Goal: Find contact information: Find contact information

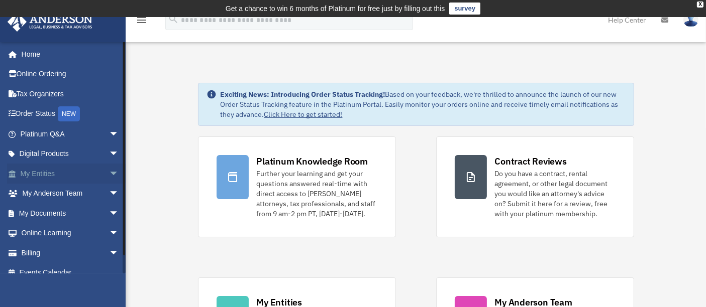
click at [44, 169] on link "My Entities arrow_drop_down" at bounding box center [70, 174] width 127 height 20
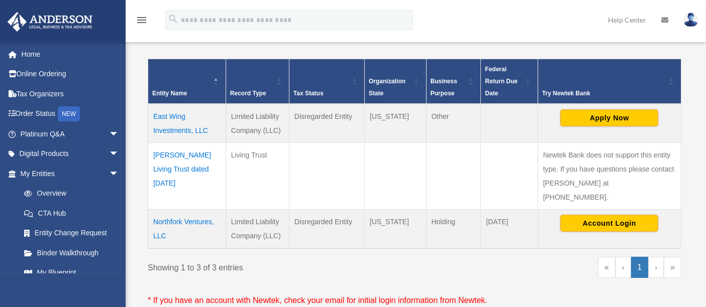
scroll to position [223, 0]
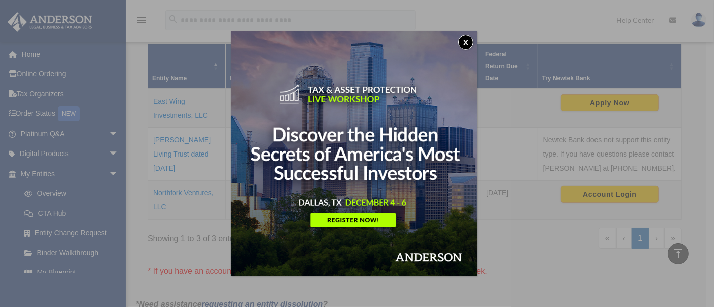
click at [468, 44] on button "x" at bounding box center [466, 42] width 15 height 15
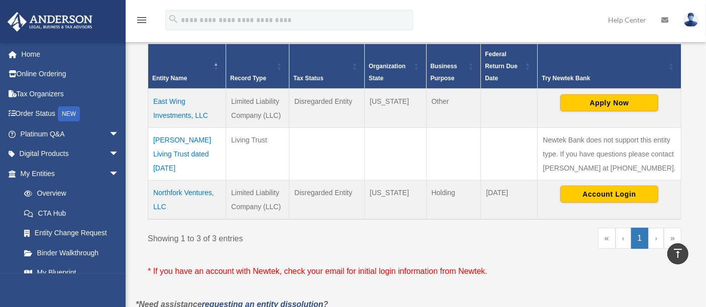
click at [185, 100] on td "East Wing Investments, LLC" at bounding box center [187, 108] width 78 height 39
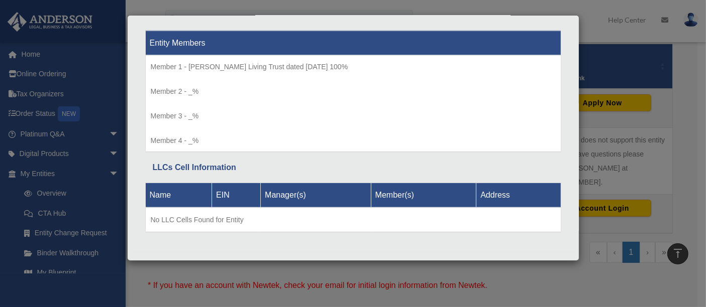
scroll to position [1065, 0]
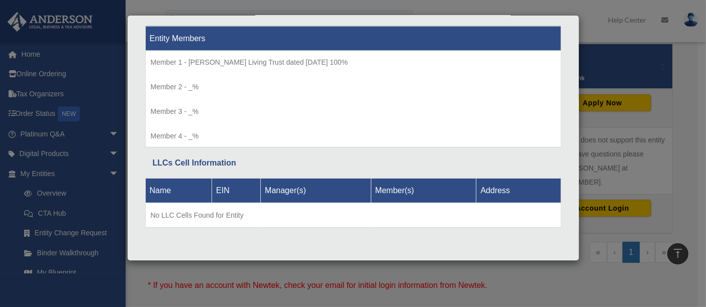
click at [612, 143] on div "Details × Articles Sent Organizational Date" at bounding box center [353, 153] width 706 height 307
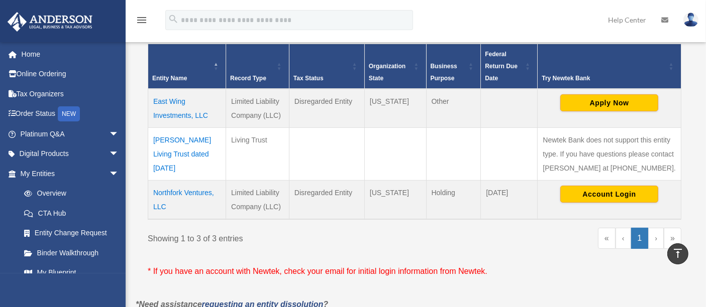
click at [673, 17] on link at bounding box center [664, 20] width 22 height 40
click at [667, 18] on icon at bounding box center [664, 20] width 7 height 7
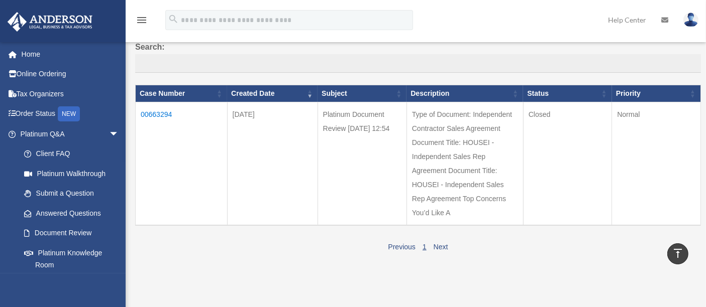
scroll to position [8, 0]
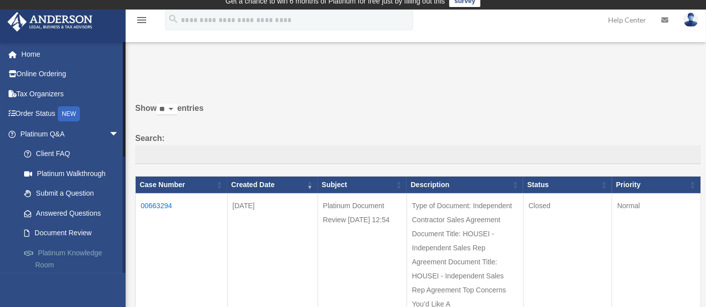
click at [83, 250] on link "Platinum Knowledge Room" at bounding box center [74, 259] width 120 height 32
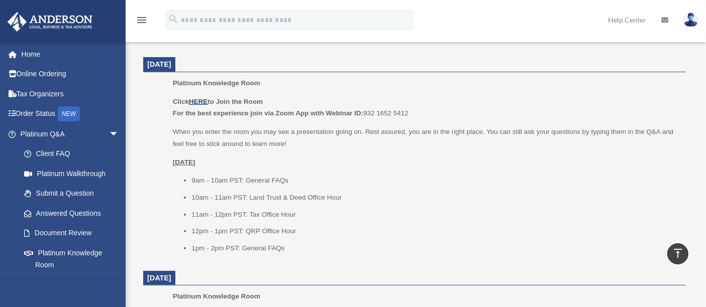
scroll to position [390, 0]
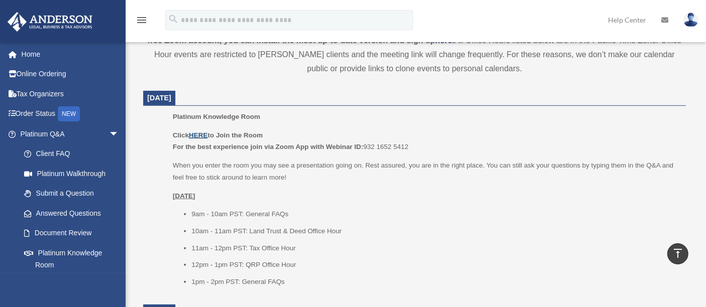
click at [201, 133] on u "HERE" at bounding box center [198, 136] width 19 height 8
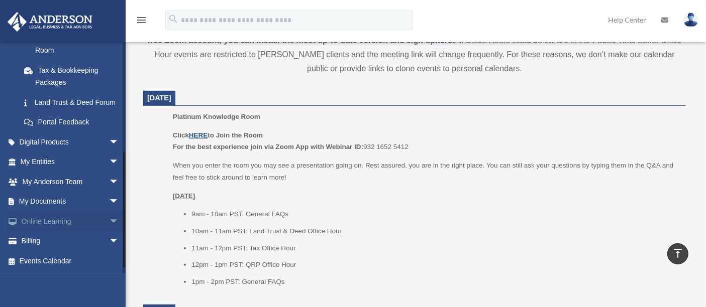
scroll to position [227, 0]
click at [57, 184] on link "My Anderson Team arrow_drop_down" at bounding box center [70, 182] width 127 height 20
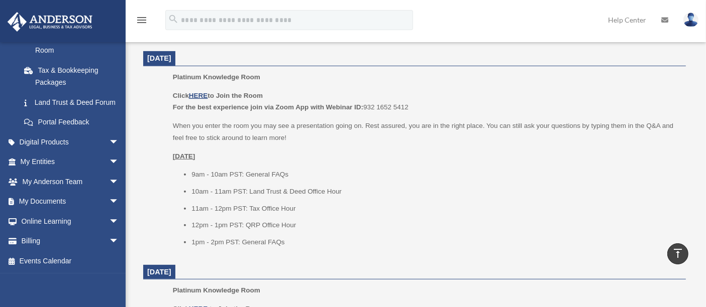
scroll to position [446, 0]
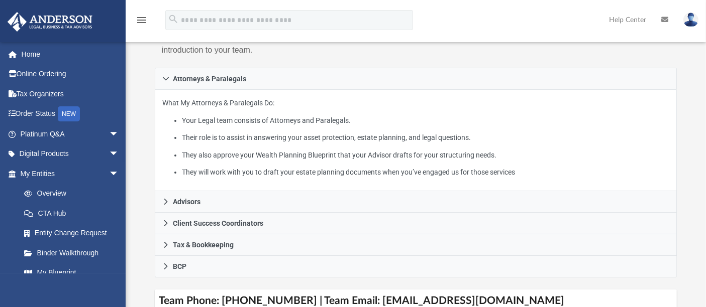
scroll to position [223, 0]
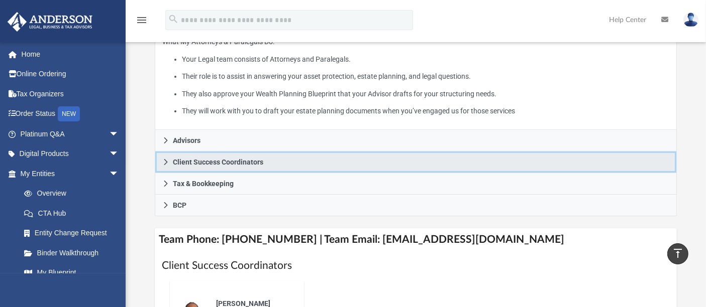
click at [167, 166] on icon at bounding box center [165, 162] width 7 height 7
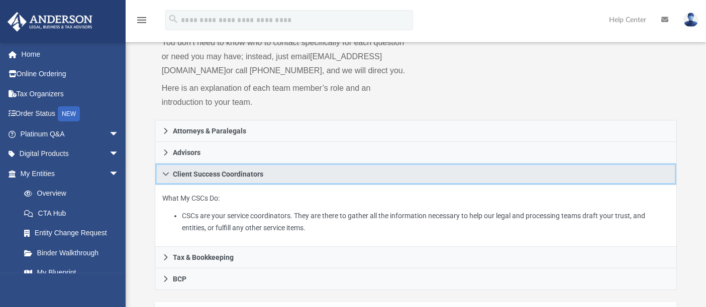
scroll to position [112, 0]
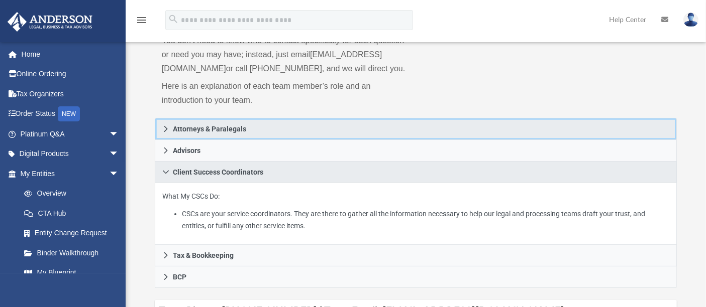
click at [224, 133] on span "Attorneys & Paralegals" at bounding box center [209, 129] width 73 height 7
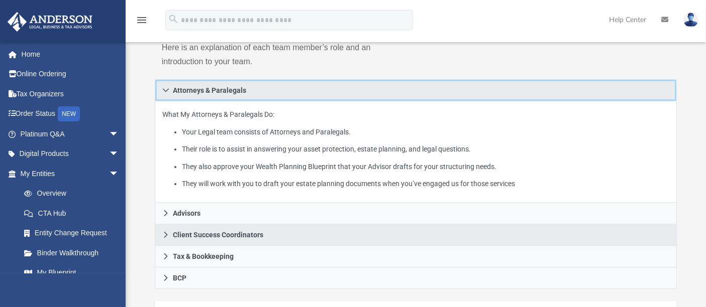
scroll to position [167, 0]
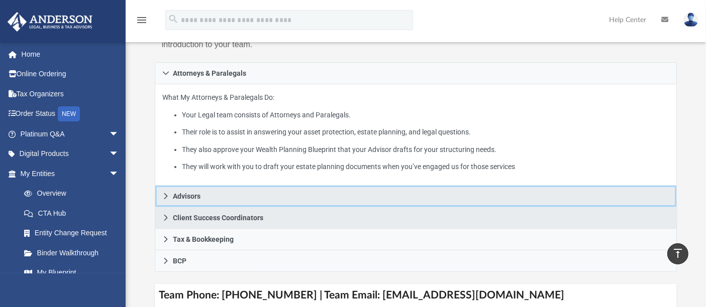
click at [183, 200] on span "Advisors" at bounding box center [187, 196] width 28 height 7
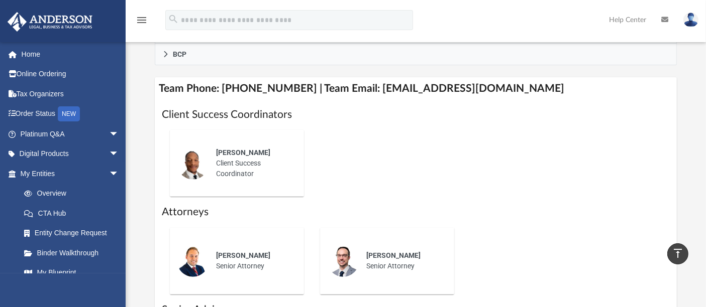
scroll to position [335, 0]
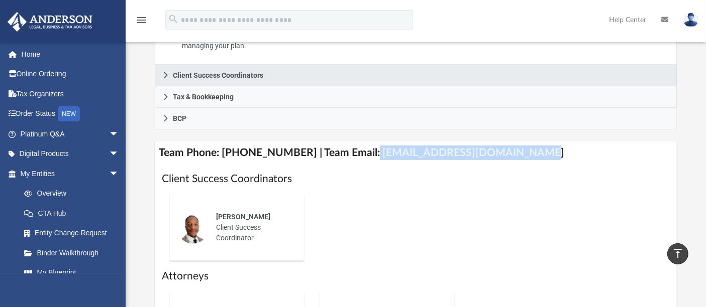
drag, startPoint x: 508, startPoint y: 167, endPoint x: 359, endPoint y: 166, distance: 149.2
click at [359, 164] on h4 "Team Phone: [PHONE_NUMBER] | Team Email: [EMAIL_ADDRESS][DOMAIN_NAME]" at bounding box center [416, 153] width 522 height 23
copy h4 "[EMAIL_ADDRESS][DOMAIN_NAME]"
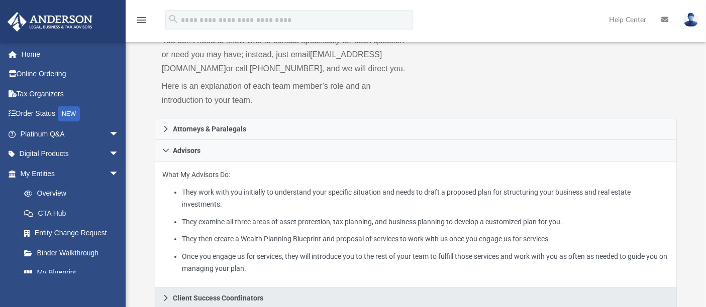
scroll to position [0, 0]
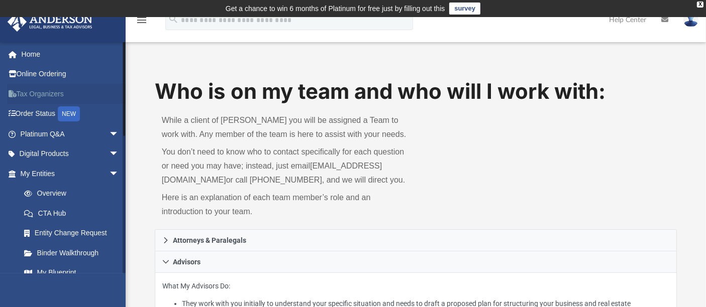
click at [60, 94] on link "Tax Organizers" at bounding box center [70, 94] width 127 height 20
